Goal: Find specific page/section: Find specific page/section

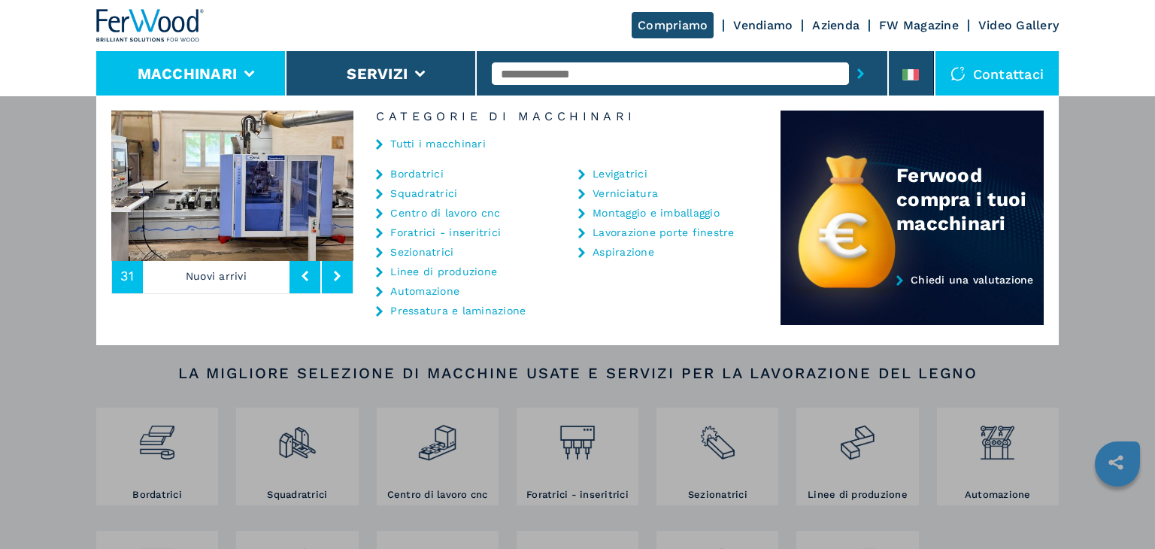
click at [430, 147] on link "Tutti i macchinari" at bounding box center [437, 143] width 95 height 11
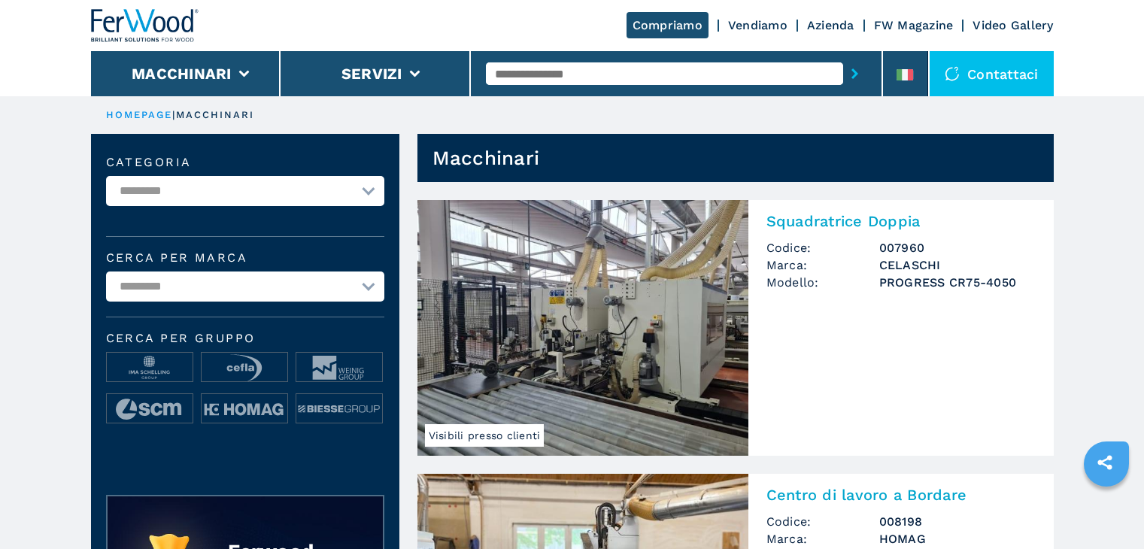
click at [307, 292] on select "**********" at bounding box center [245, 286] width 278 height 30
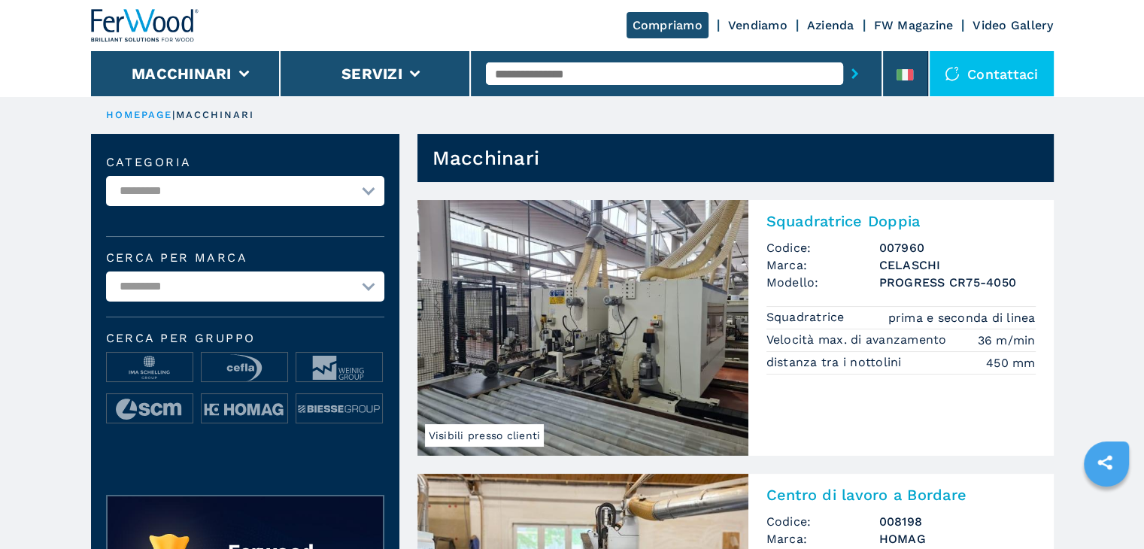
select select "**********"
click at [106, 271] on select "**********" at bounding box center [245, 286] width 278 height 30
